Goal: Check status: Check status

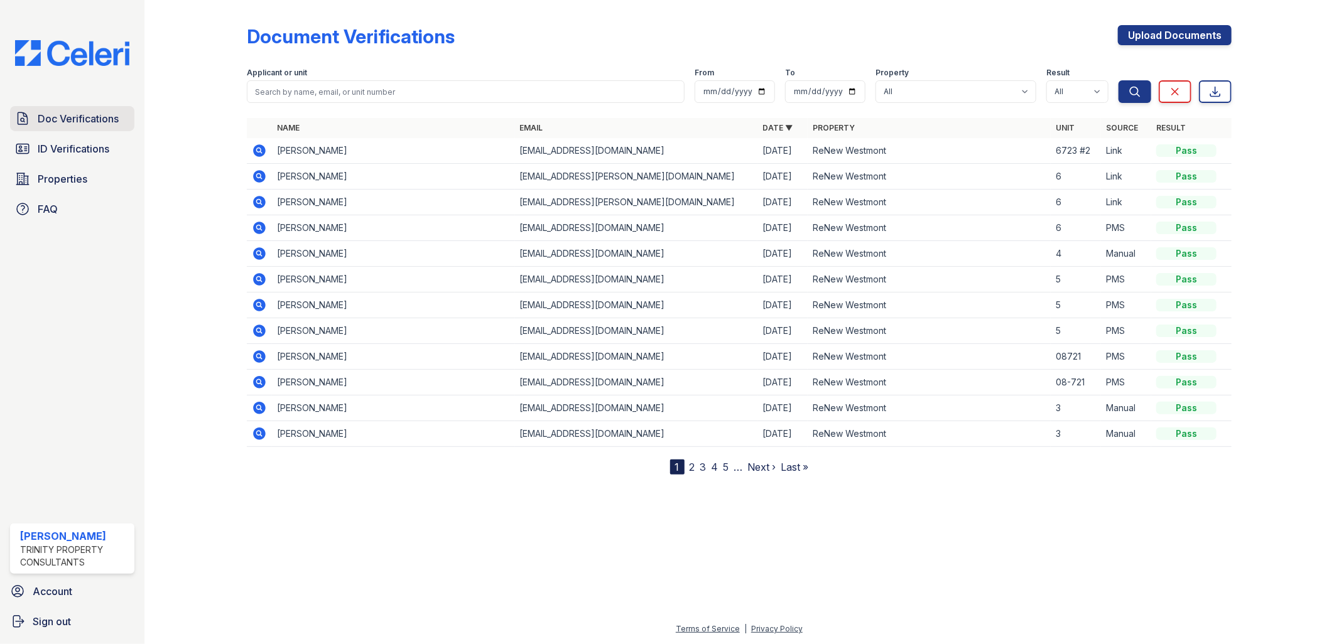
click at [68, 117] on span "Doc Verifications" at bounding box center [78, 118] width 81 height 15
click at [69, 118] on span "Doc Verifications" at bounding box center [78, 118] width 81 height 15
click at [41, 122] on span "Doc Verifications" at bounding box center [78, 118] width 81 height 15
click at [258, 174] on icon at bounding box center [258, 175] width 3 height 3
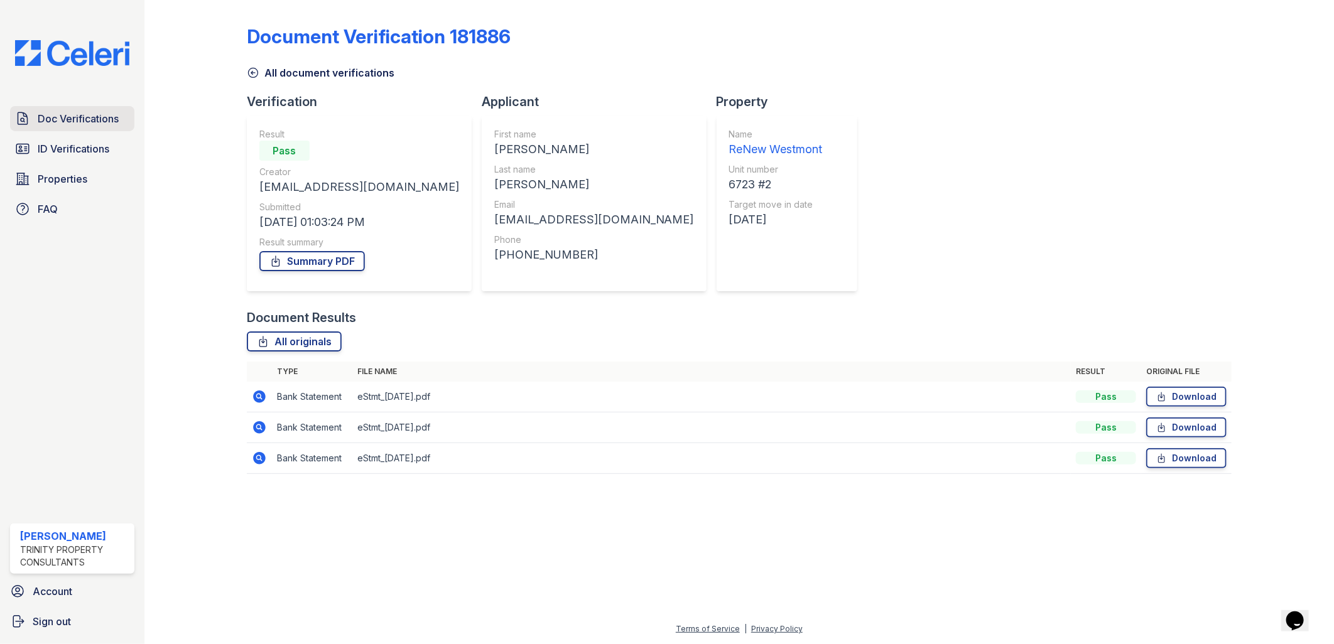
click at [90, 111] on span "Doc Verifications" at bounding box center [78, 118] width 81 height 15
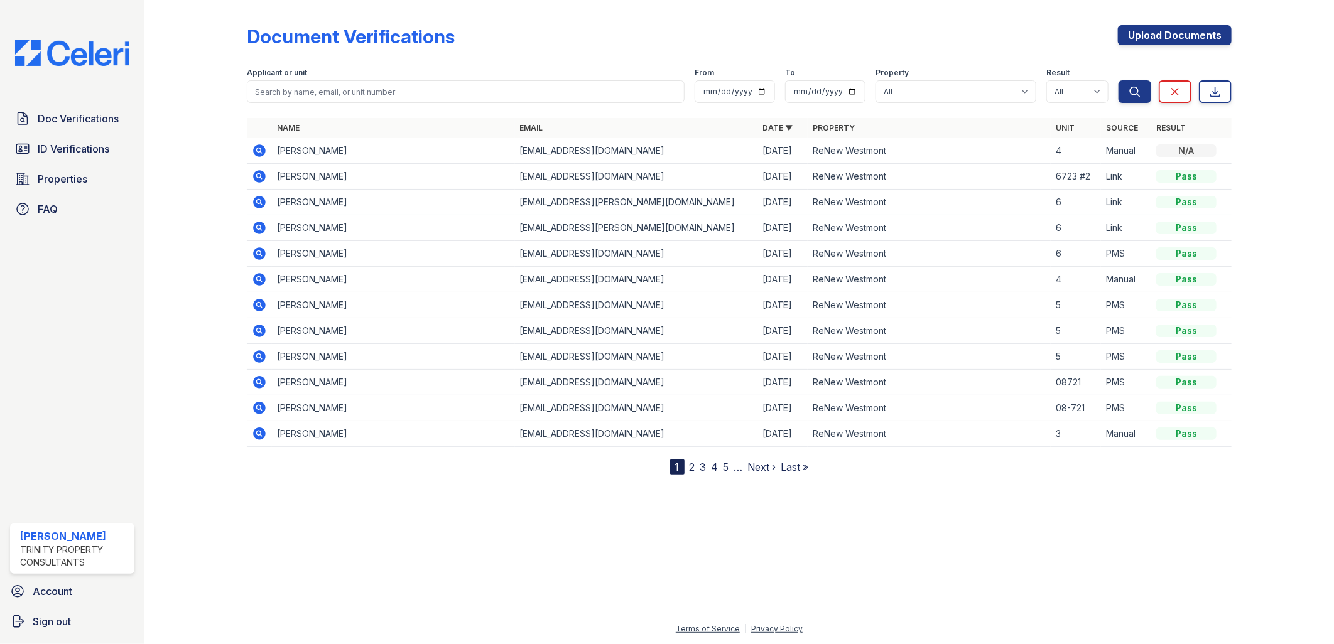
click at [260, 252] on icon at bounding box center [259, 253] width 15 height 15
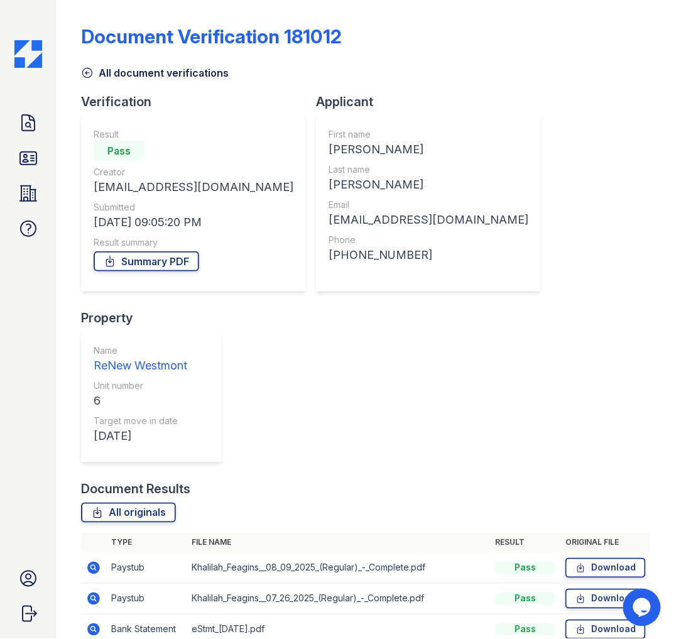
click at [492, 80] on div "Document Verification 181012 All document verifications Verification Result Pas…" at bounding box center [366, 362] width 570 height 714
click at [96, 592] on icon at bounding box center [93, 598] width 13 height 13
click at [93, 596] on icon at bounding box center [92, 597] width 3 height 3
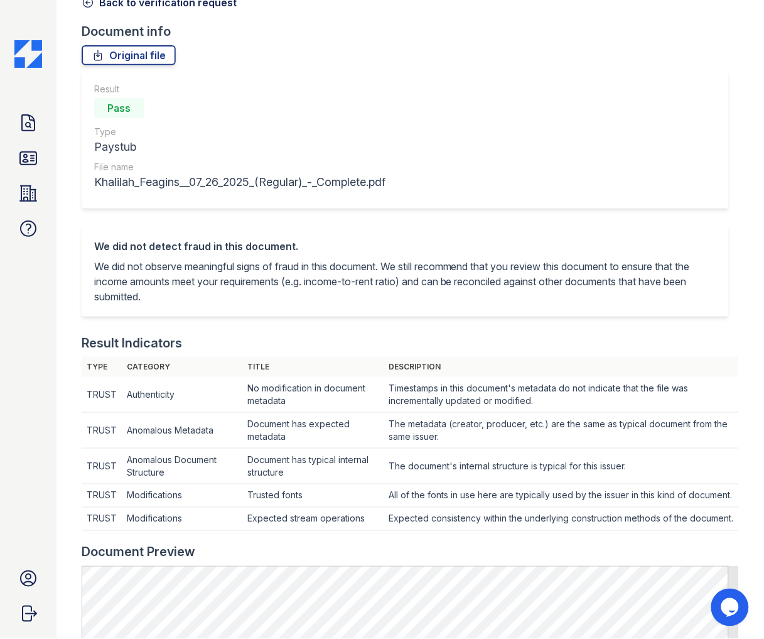
scroll to position [70, 0]
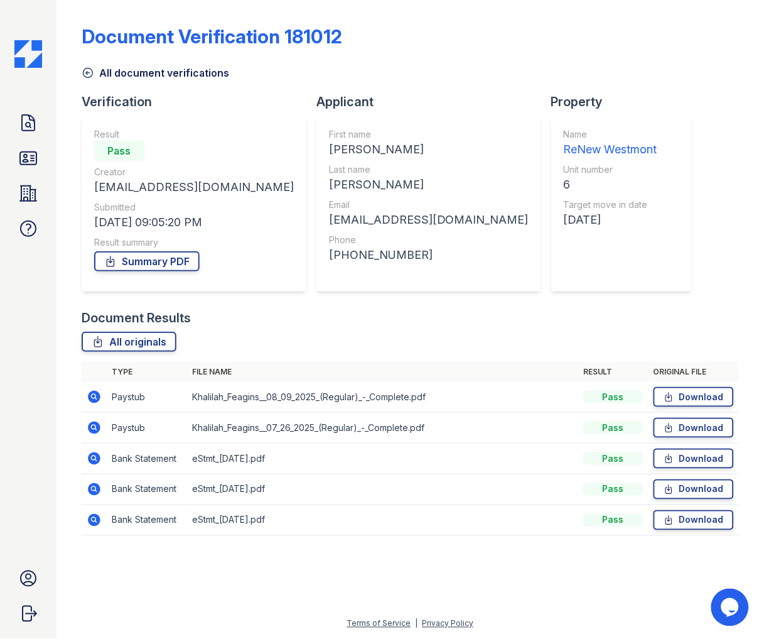
click at [97, 398] on icon at bounding box center [94, 397] width 13 height 13
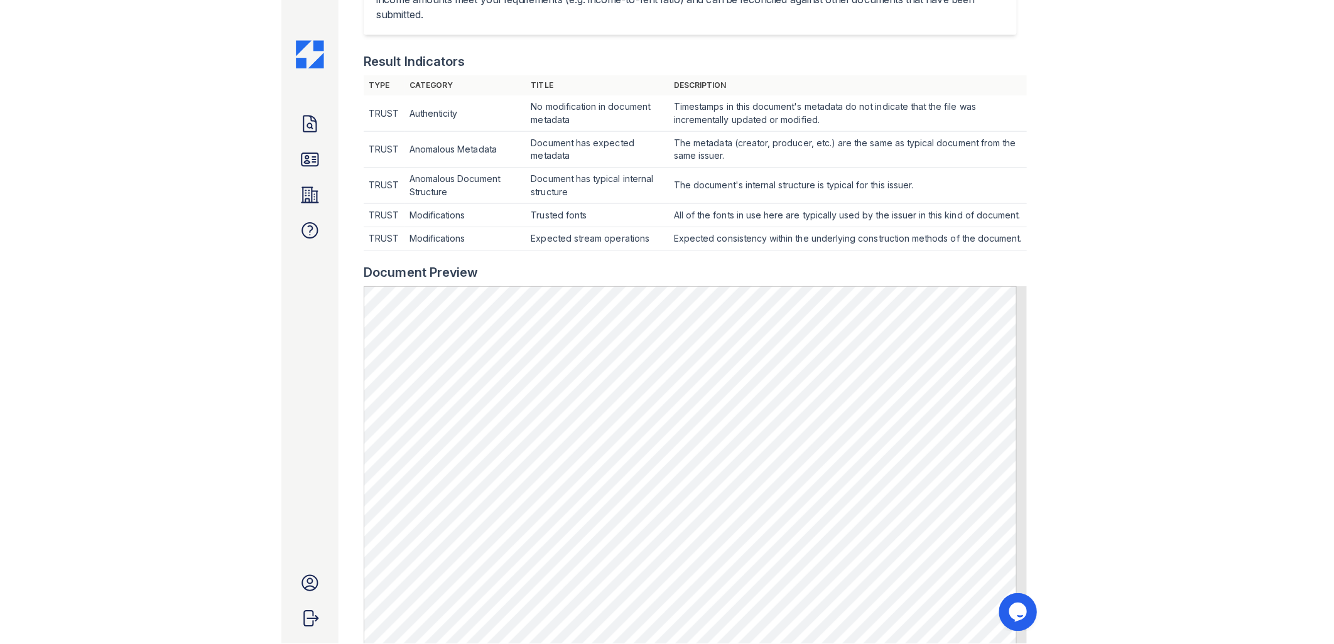
scroll to position [558, 0]
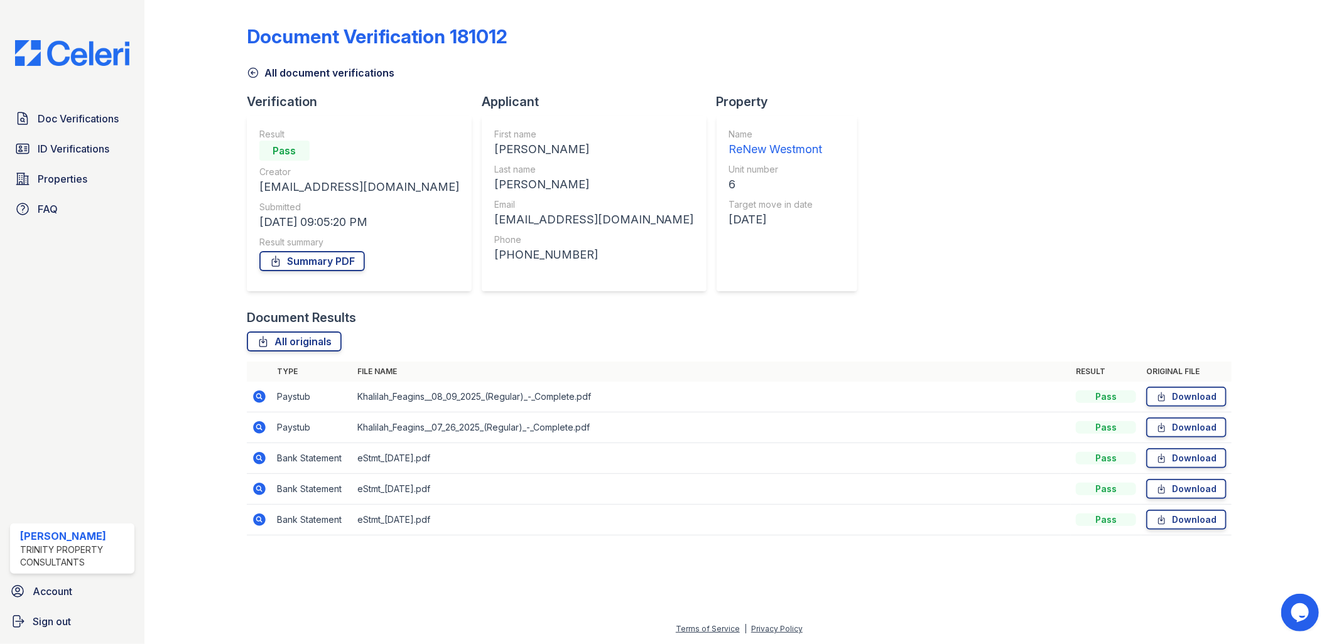
drag, startPoint x: 261, startPoint y: 425, endPoint x: 431, endPoint y: 416, distance: 170.4
click at [261, 425] on icon at bounding box center [259, 427] width 13 height 13
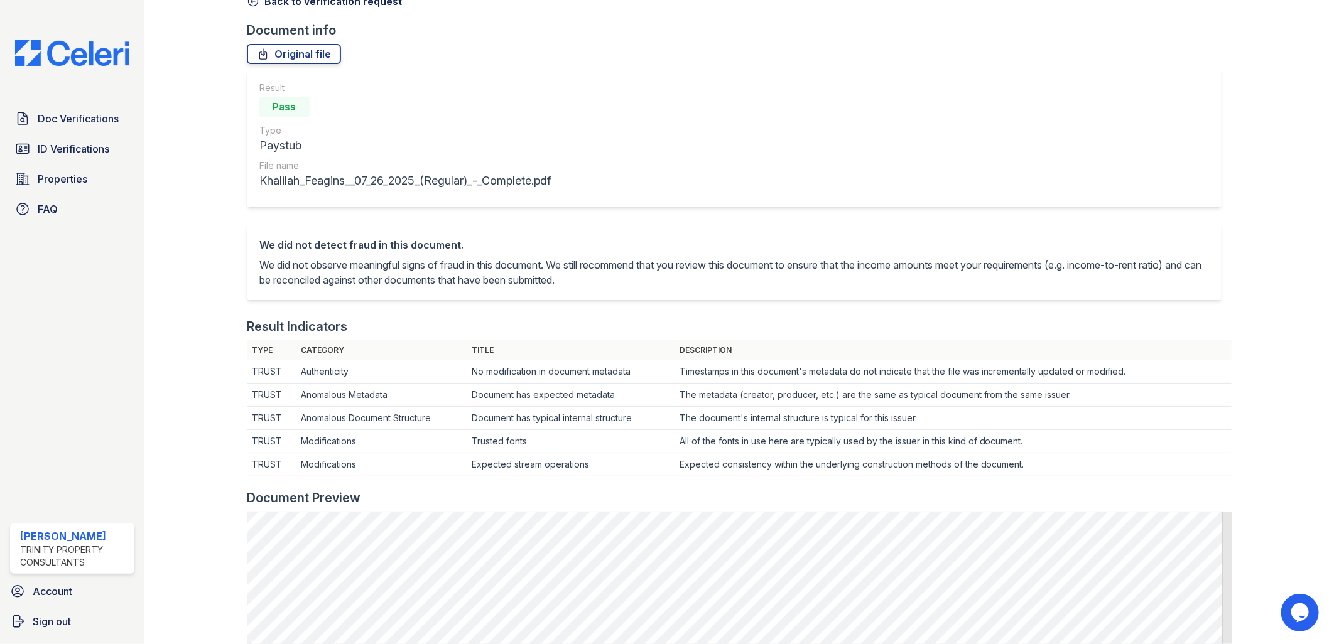
scroll to position [70, 0]
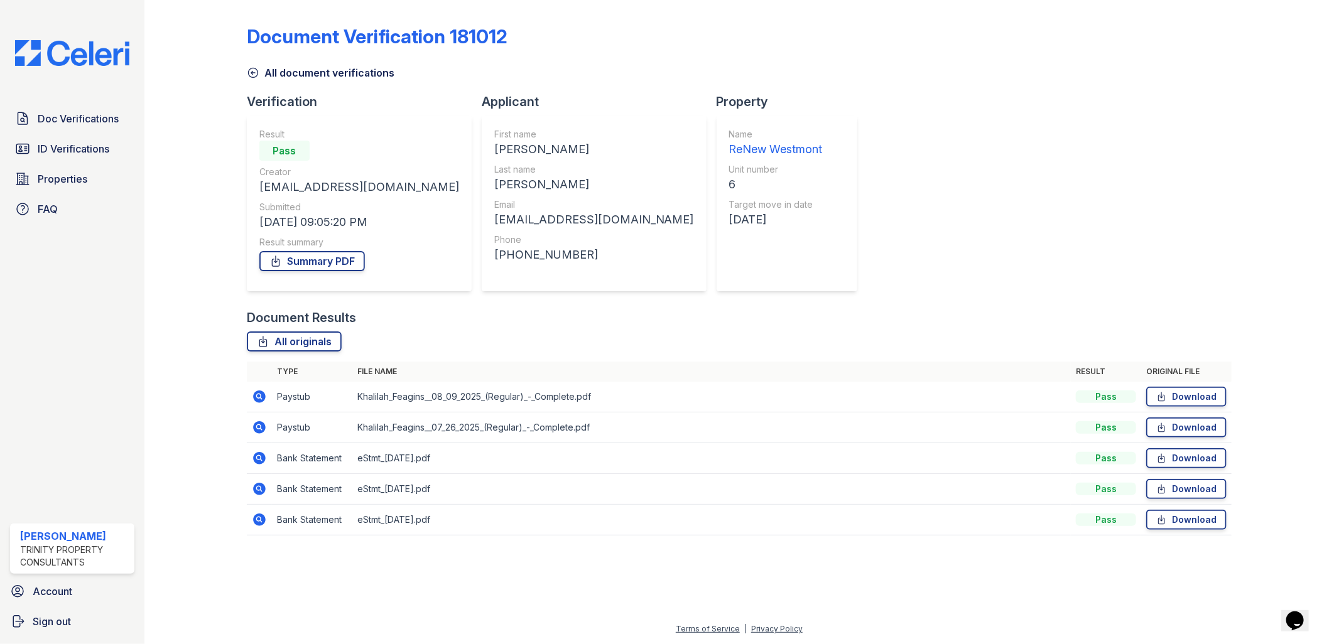
drag, startPoint x: 575, startPoint y: 577, endPoint x: 576, endPoint y: 216, distance: 360.5
click at [575, 577] on div at bounding box center [739, 594] width 1149 height 53
click at [89, 121] on span "Doc Verifications" at bounding box center [78, 118] width 81 height 15
